Goal: Navigation & Orientation: Find specific page/section

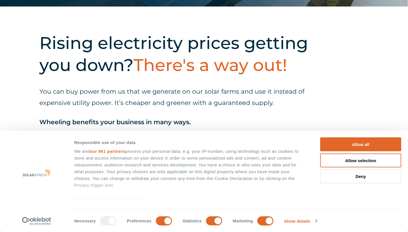
scroll to position [224, 0]
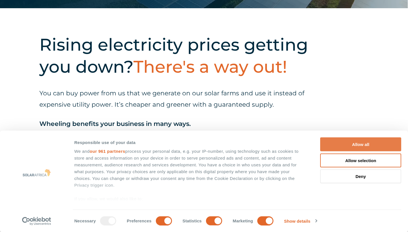
click at [350, 140] on button "Allow all" at bounding box center [360, 145] width 81 height 14
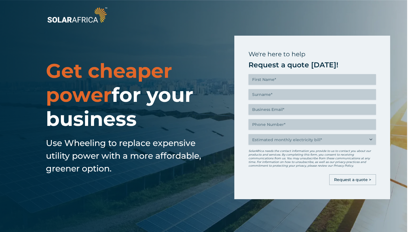
scroll to position [0, 1]
click at [71, 21] on img at bounding box center [77, 15] width 63 height 19
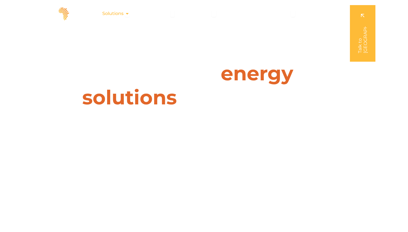
click at [129, 13] on icon "Menu" at bounding box center [127, 13] width 5 height 5
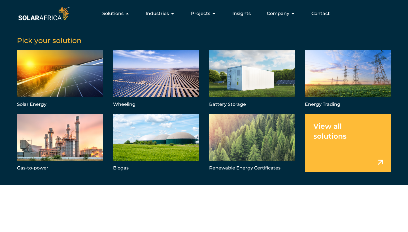
click at [343, 152] on link "Menu" at bounding box center [348, 143] width 86 height 58
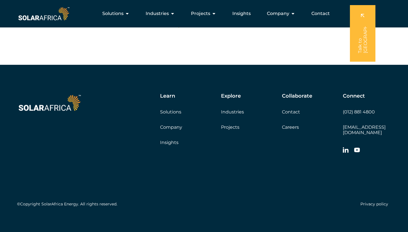
scroll to position [997, 0]
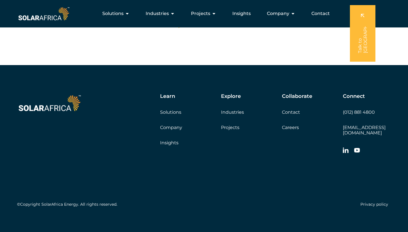
click at [173, 141] on link "Insights" at bounding box center [169, 142] width 18 height 5
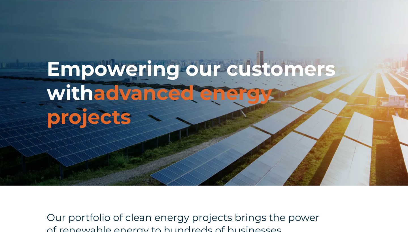
scroll to position [0, 0]
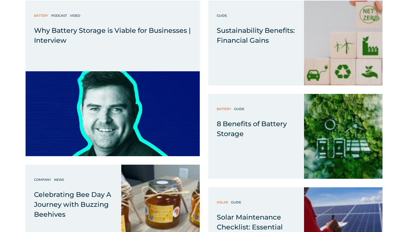
scroll to position [1714, 0]
